Goal: Transaction & Acquisition: Obtain resource

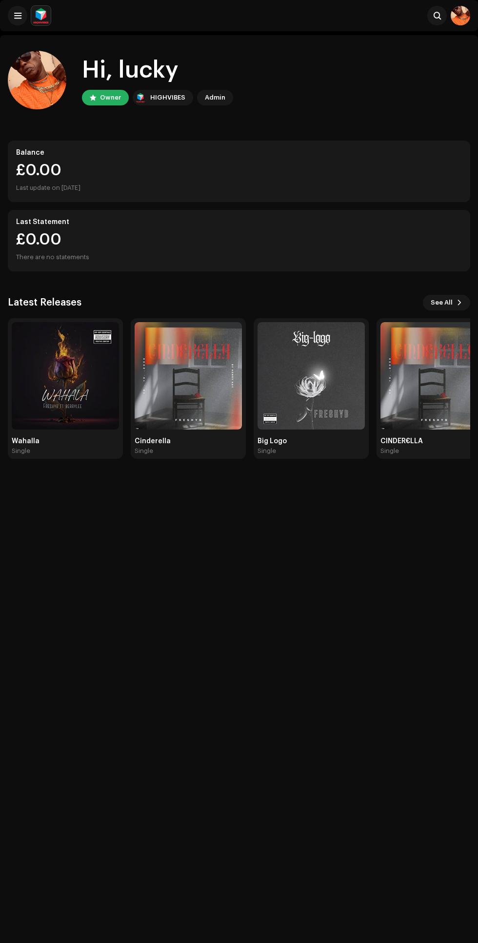
click at [173, 376] on img at bounding box center [188, 375] width 107 height 107
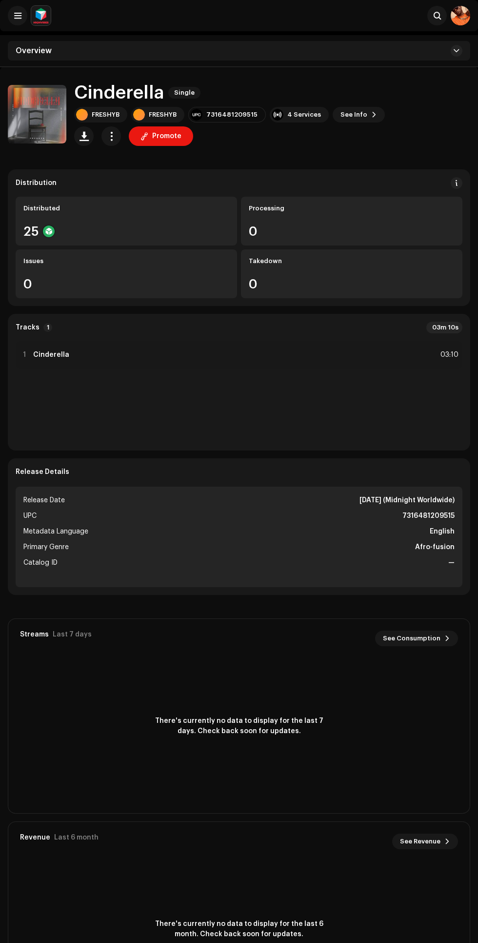
click at [297, 116] on div "4 Services" at bounding box center [304, 115] width 34 height 8
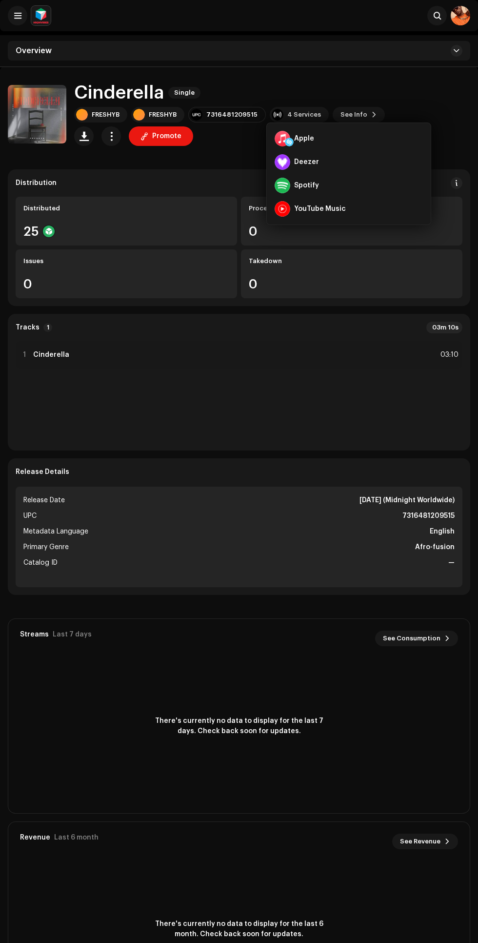
click at [340, 190] on div "Spotify" at bounding box center [349, 185] width 156 height 23
click at [333, 171] on div "Deezer" at bounding box center [349, 161] width 156 height 23
click at [339, 209] on div "YouTube Music" at bounding box center [320, 209] width 52 height 8
click at [132, 185] on div "Distribution" at bounding box center [239, 183] width 447 height 12
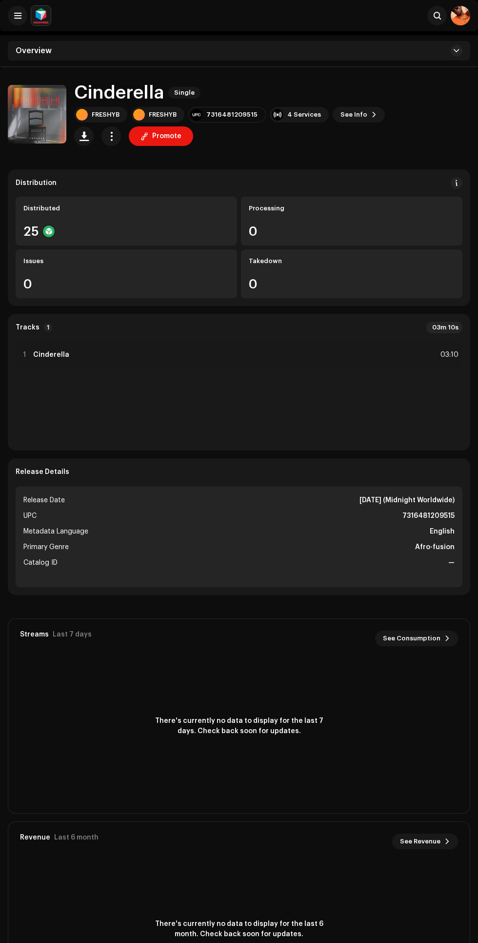
click at [127, 230] on div "25" at bounding box center [126, 231] width 206 height 13
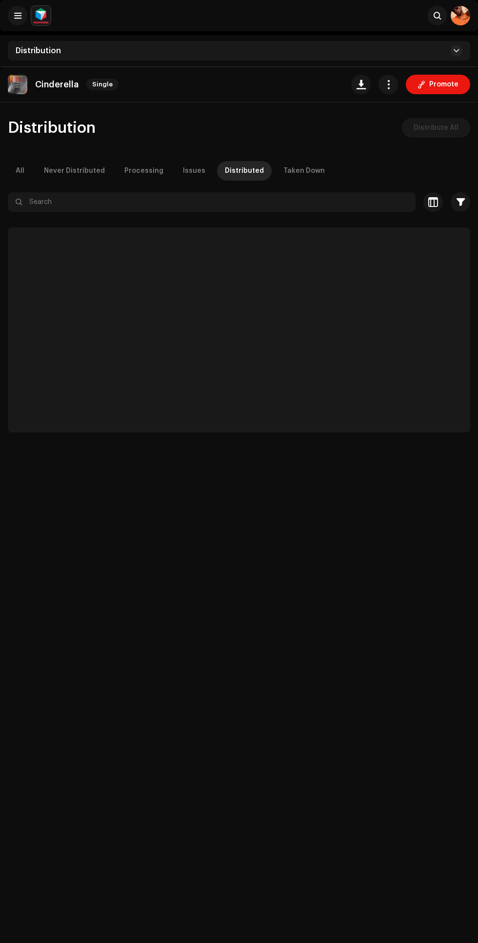
click at [118, 215] on div at bounding box center [239, 220] width 463 height 16
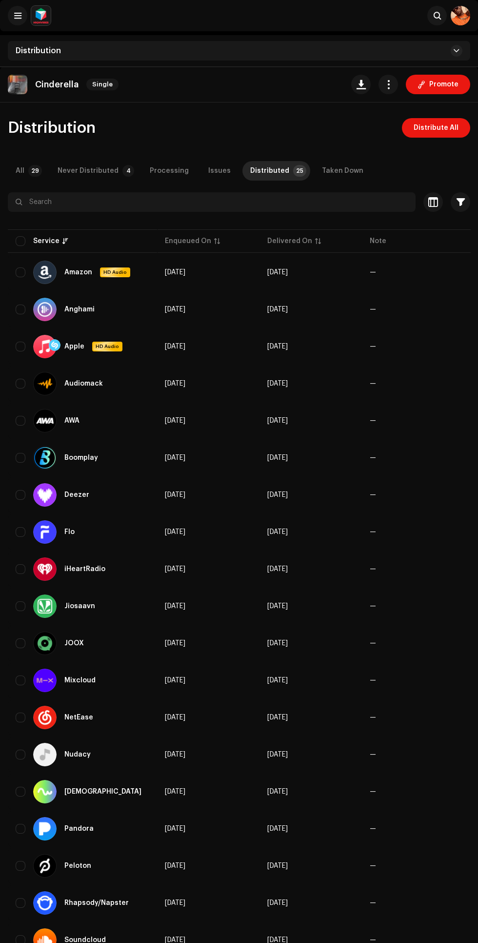
click at [446, 81] on span "Promote" at bounding box center [443, 85] width 29 height 20
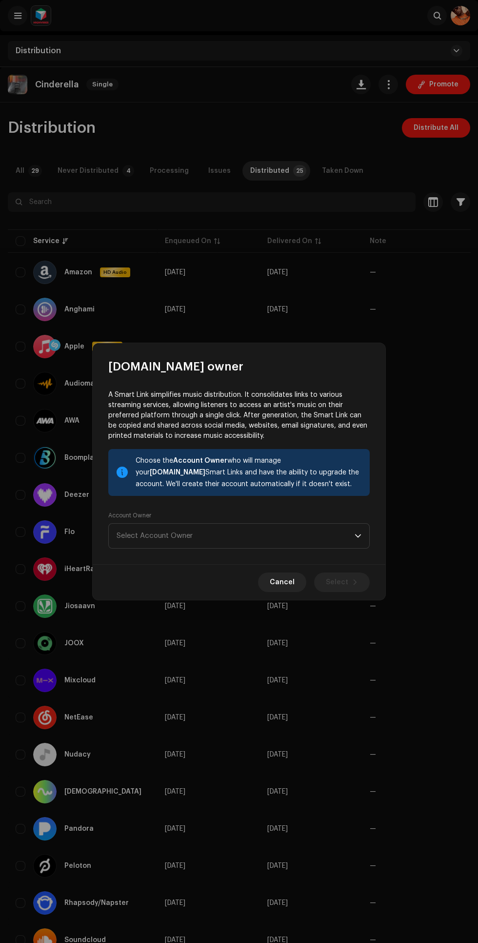
click at [341, 527] on span "Select Account Owner" at bounding box center [236, 536] width 238 height 24
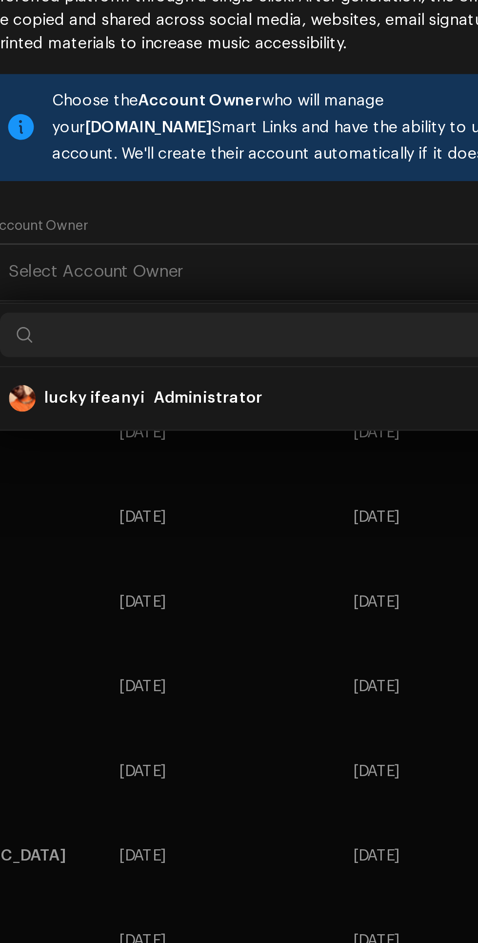
click at [248, 589] on div "lucky ifeanyi Administrator" at bounding box center [239, 590] width 245 height 23
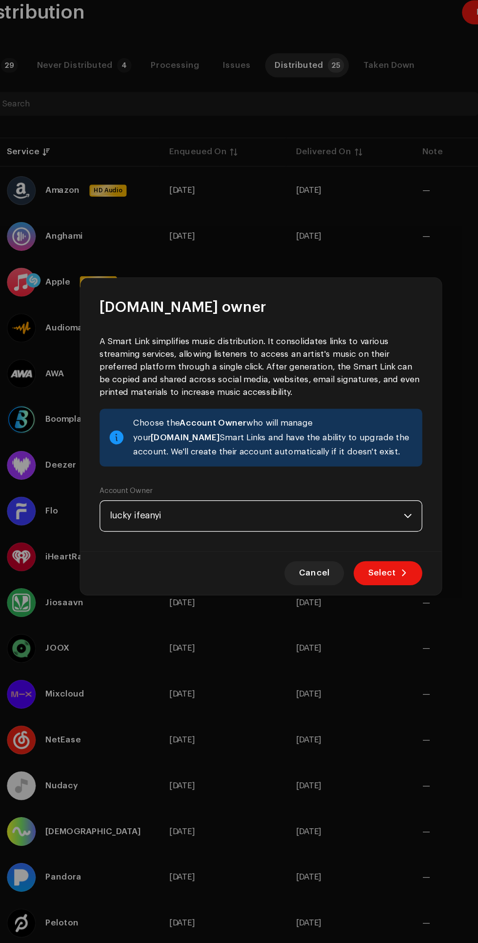
click at [355, 582] on span at bounding box center [355, 582] width 6 height 8
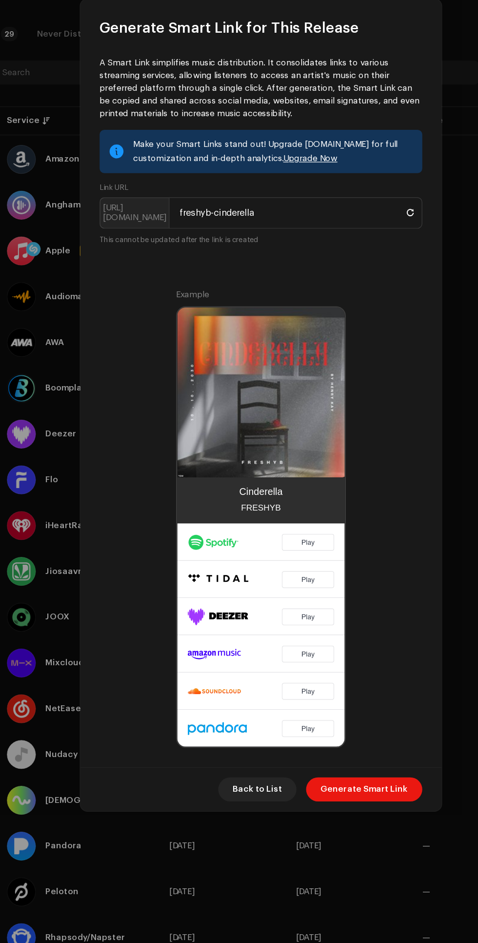
click at [331, 782] on span "Generate Smart Link" at bounding box center [322, 783] width 71 height 20
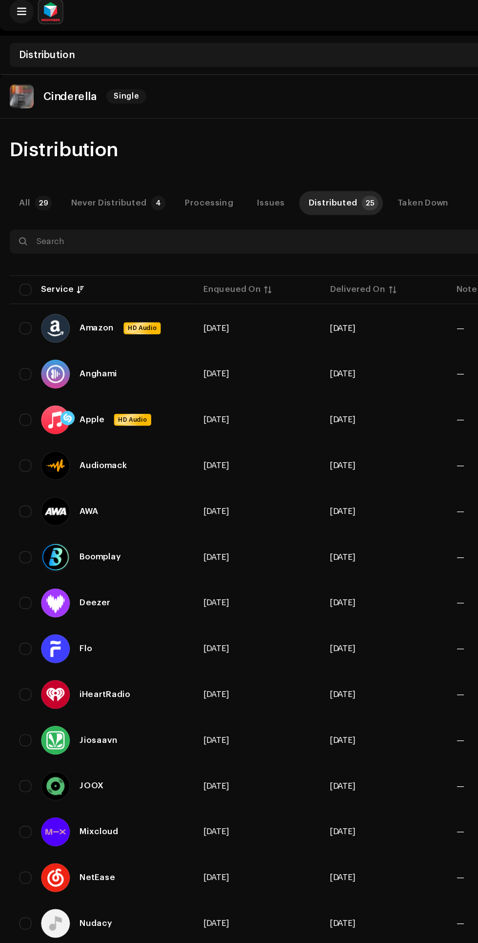
scroll to position [4, 0]
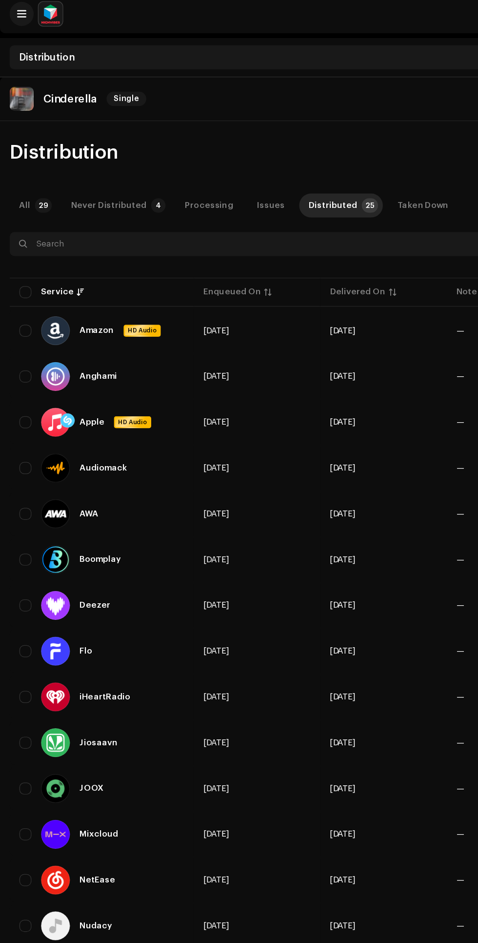
click at [20, 166] on div "All" at bounding box center [20, 167] width 9 height 20
